Goal: Navigation & Orientation: Find specific page/section

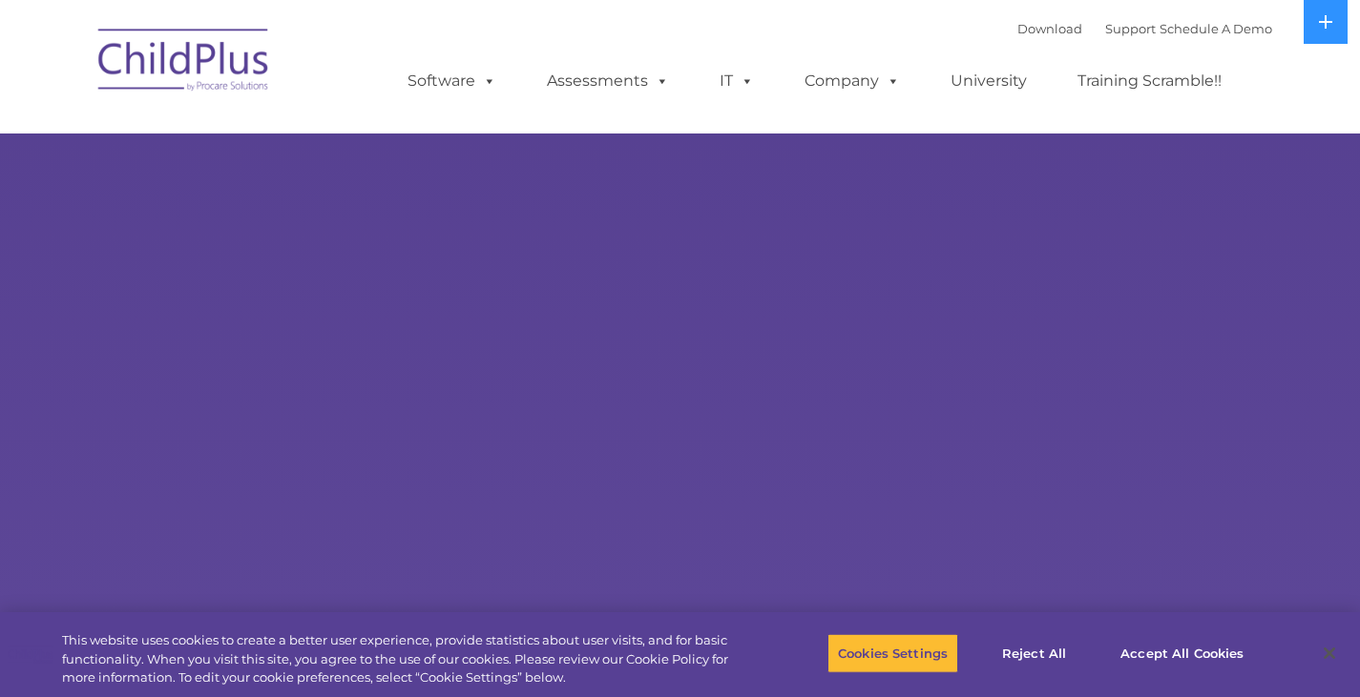
select select "MEDIUM"
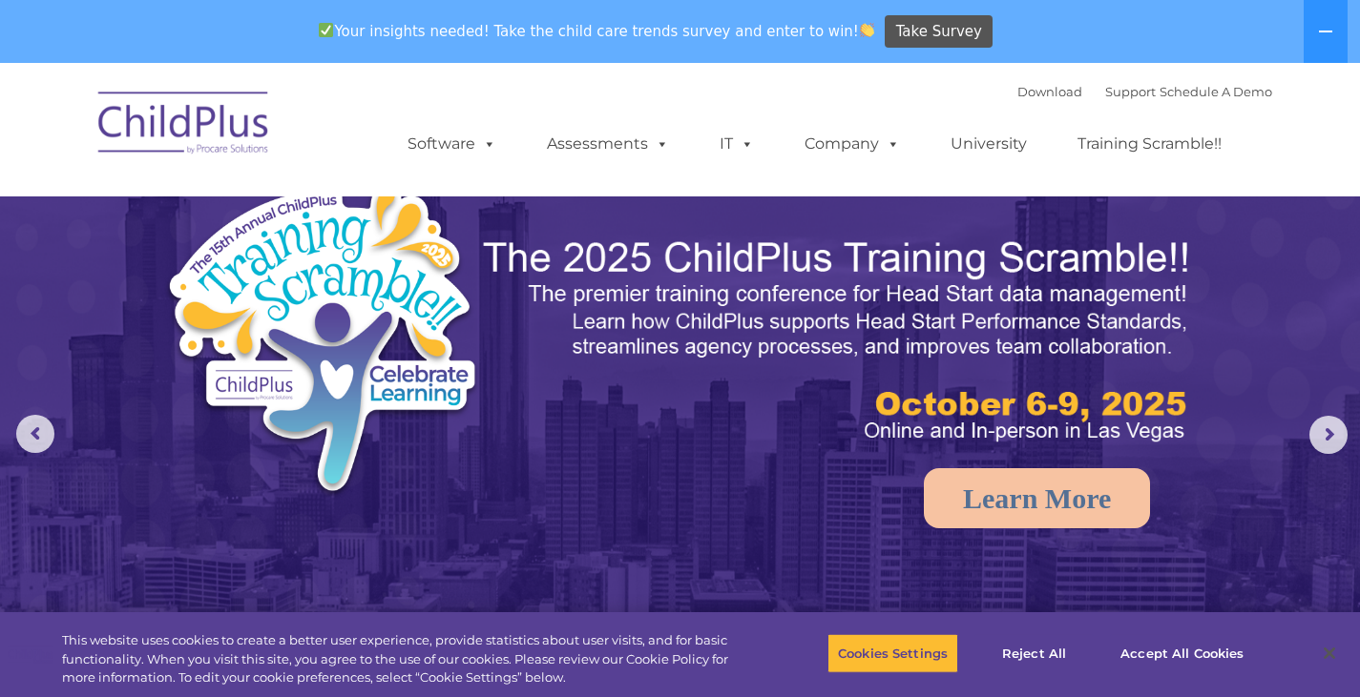
click at [154, 114] on img at bounding box center [184, 125] width 191 height 95
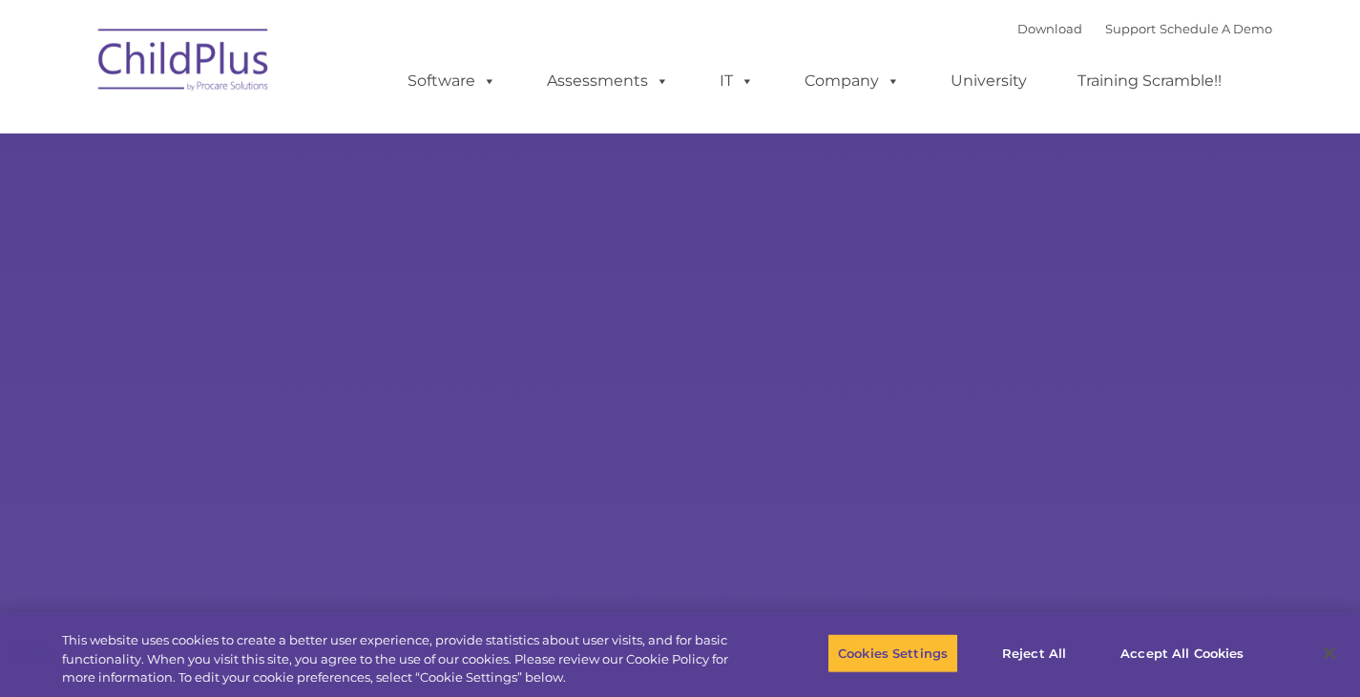
type input ""
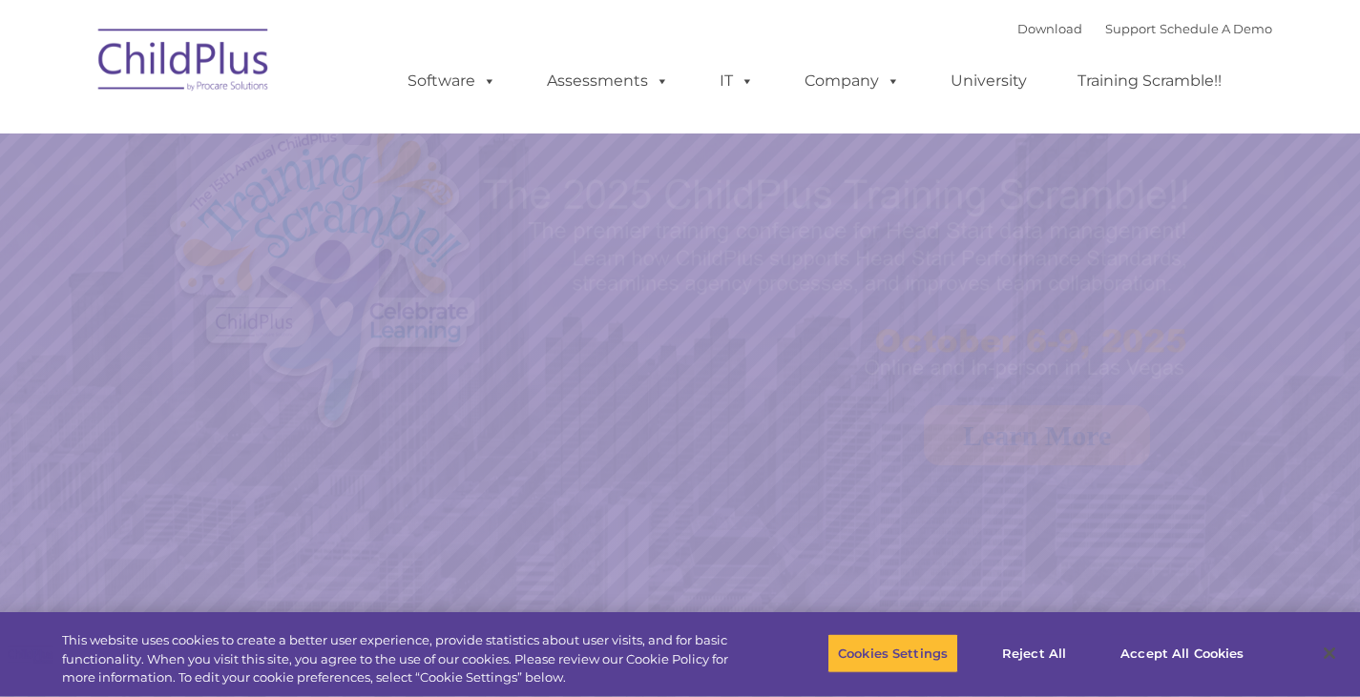
select select "MEDIUM"
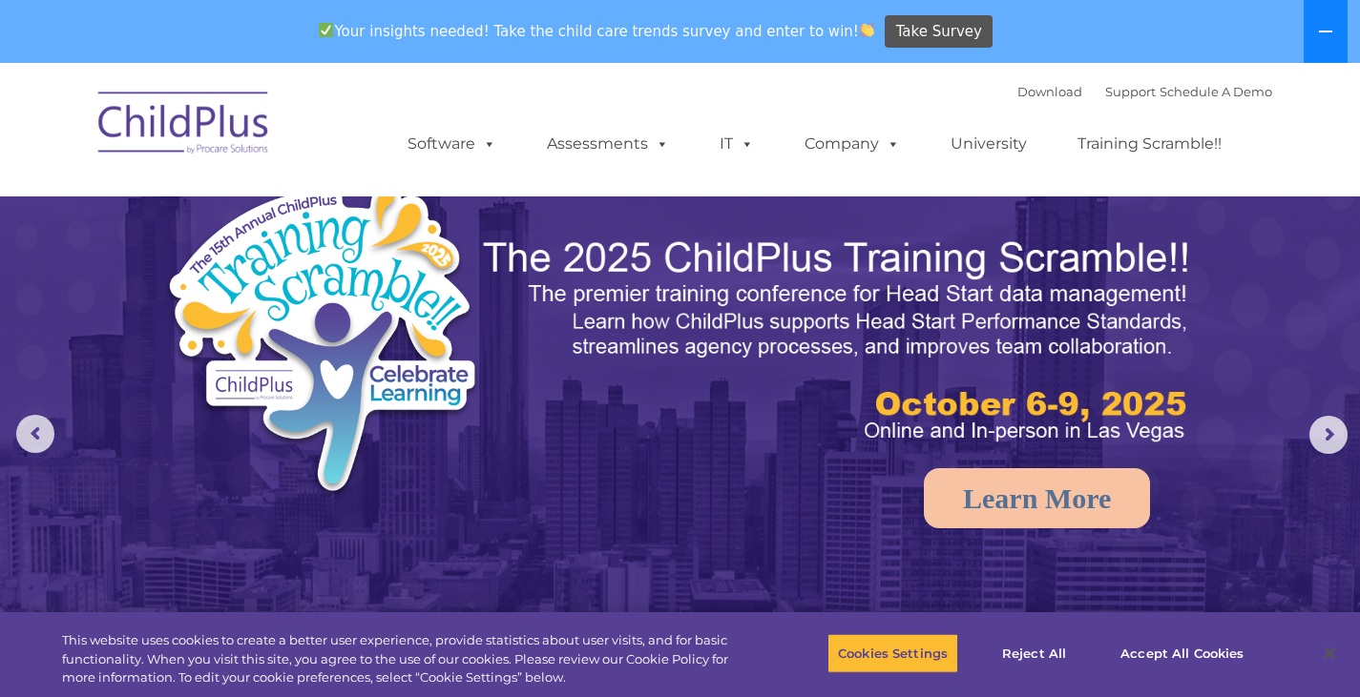
click at [1337, 28] on button at bounding box center [1325, 31] width 44 height 63
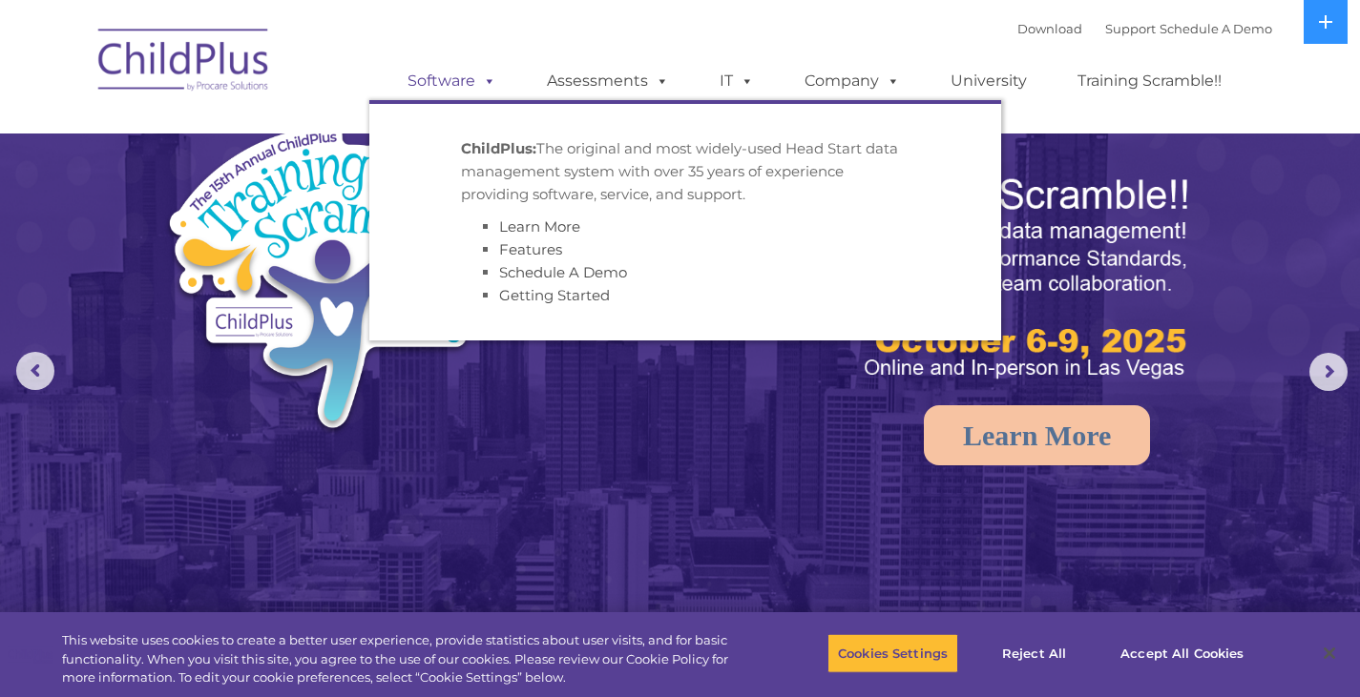
click at [425, 83] on link "Software" at bounding box center [451, 81] width 127 height 38
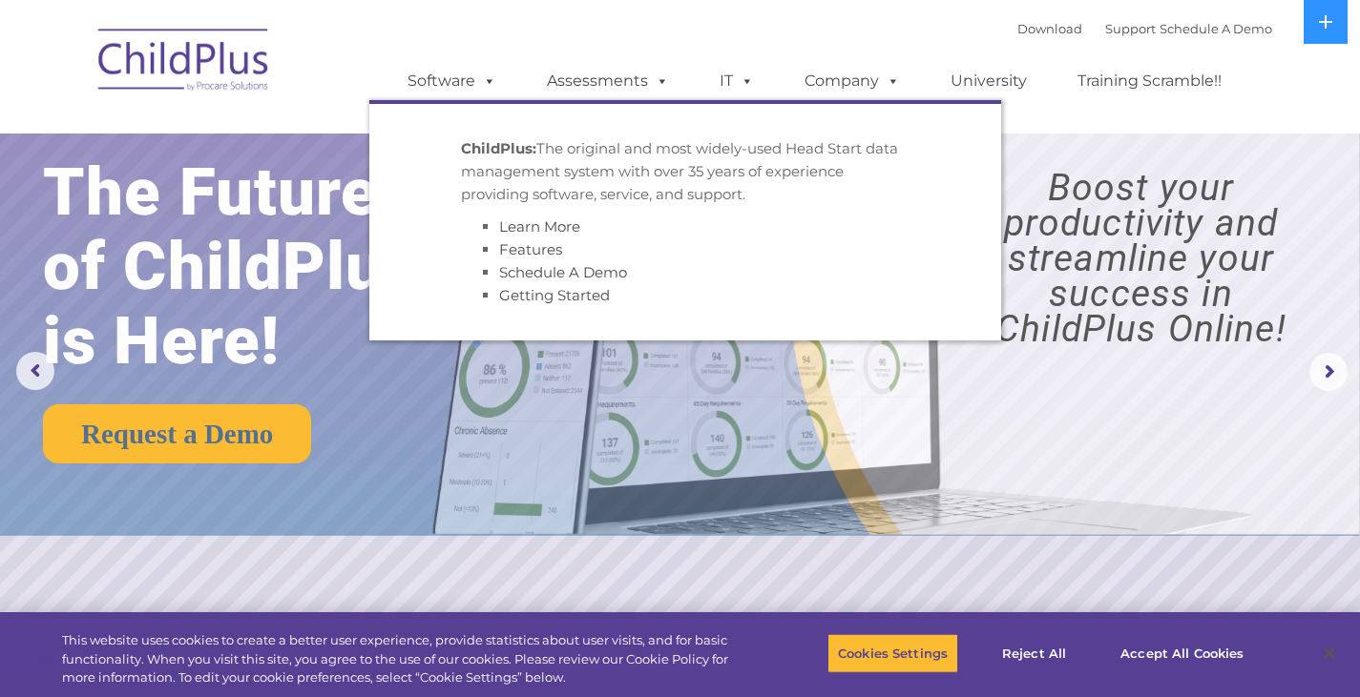
drag, startPoint x: 503, startPoint y: 152, endPoint x: 507, endPoint y: 141, distance: 11.2
click at [503, 151] on strong "ChildPlus:" at bounding box center [498, 148] width 75 height 18
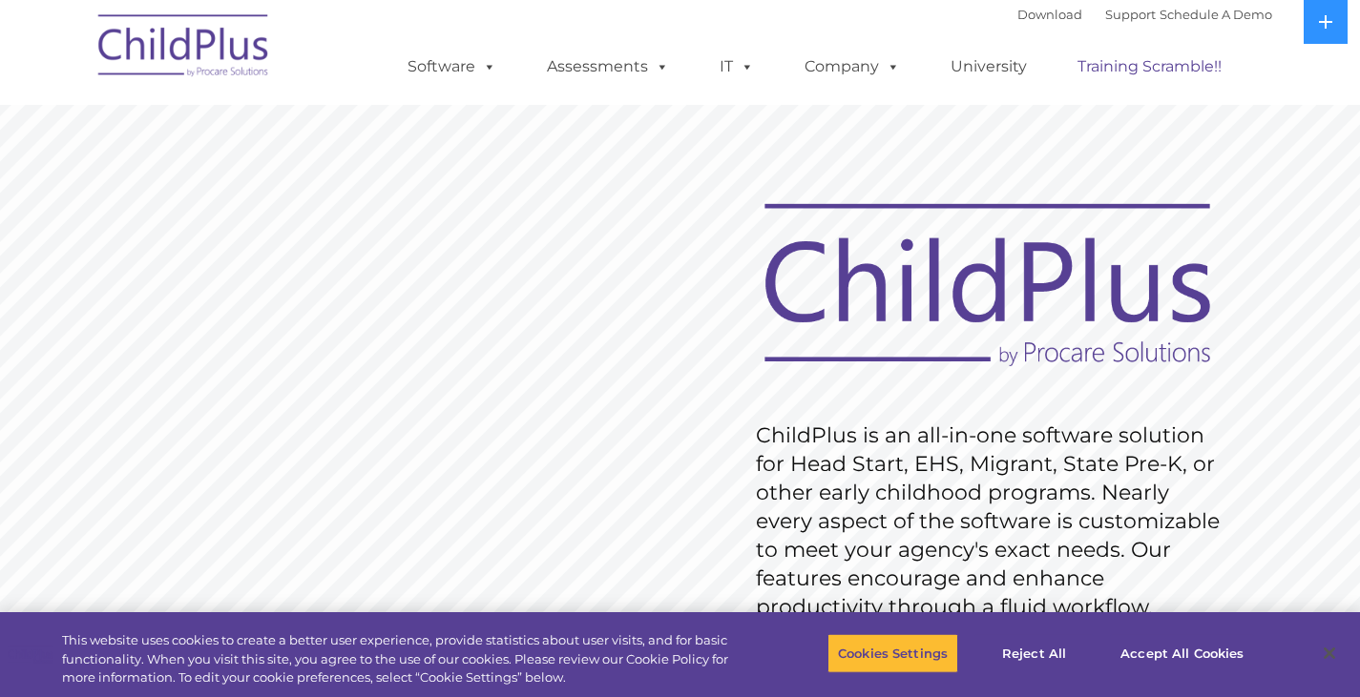
click at [1186, 78] on link "Training Scramble!!" at bounding box center [1149, 67] width 182 height 38
